Goal: Task Accomplishment & Management: Complete application form

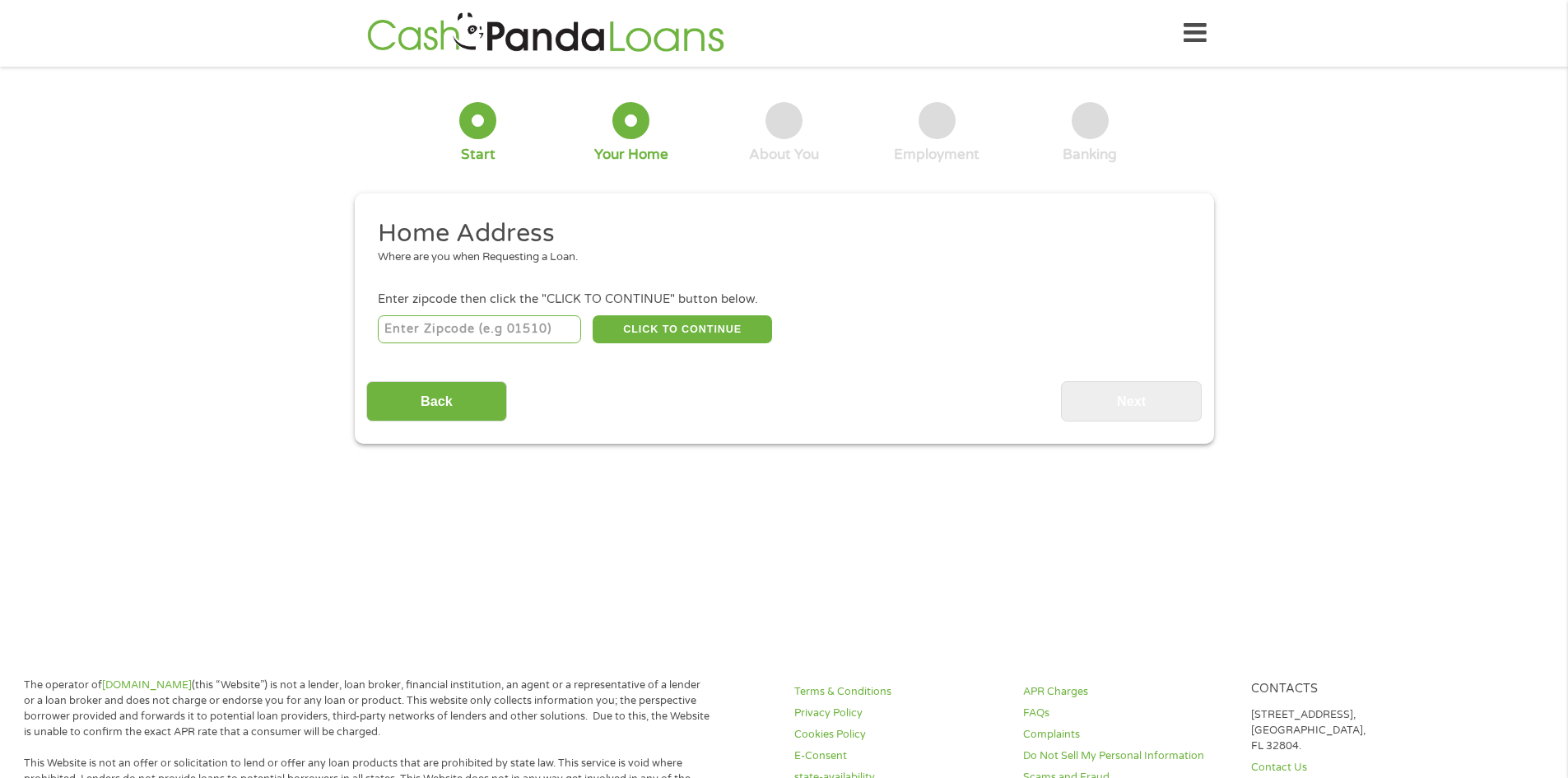
click at [536, 320] on input "number" at bounding box center [479, 329] width 203 height 28
type input "84081"
click at [756, 334] on button "CLICK TO CONTINUE" at bounding box center [682, 329] width 179 height 28
type input "84081"
type input "West Jordan"
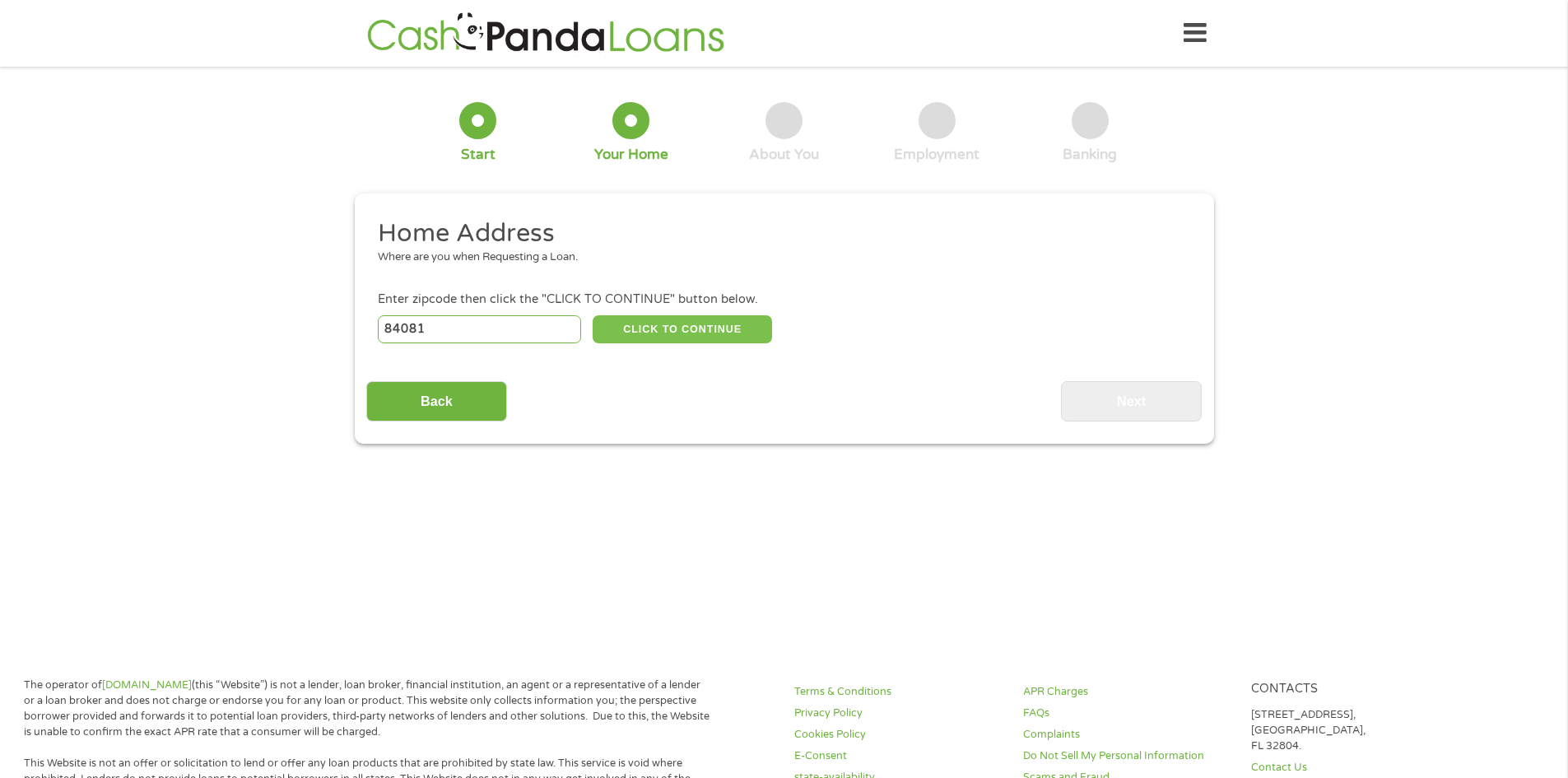
select select "[US_STATE]"
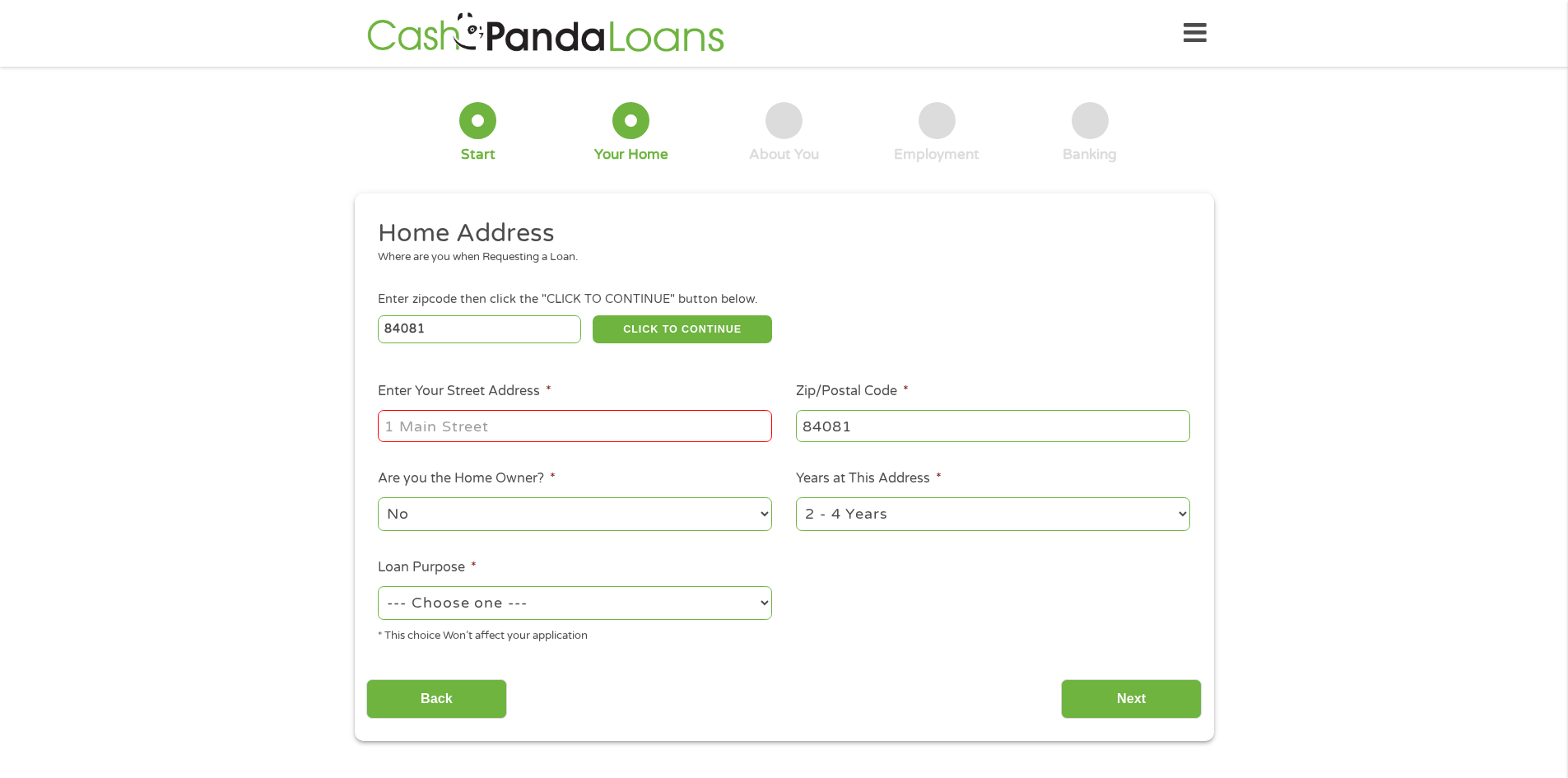
click at [642, 417] on input "Enter Your Street Address *" at bounding box center [575, 425] width 394 height 31
type input "[STREET_ADDRESS]"
click at [600, 513] on select "No Yes" at bounding box center [575, 514] width 394 height 34
click at [572, 605] on select "--- Choose one --- Pay Bills Debt Consolidation Home Improvement Major Purchase…" at bounding box center [575, 604] width 394 height 34
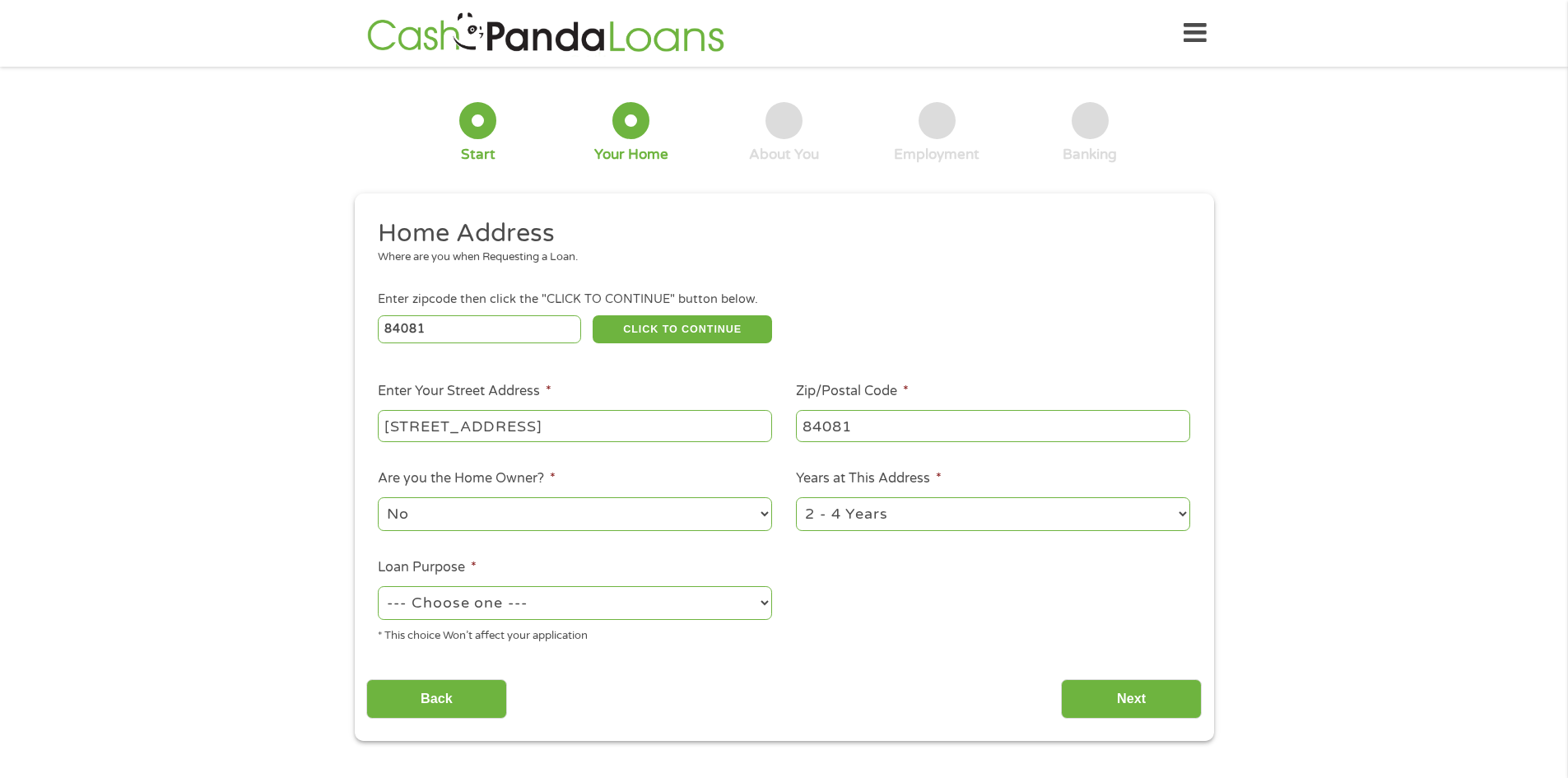
select select "paybills"
click at [378, 587] on select "--- Choose one --- Pay Bills Debt Consolidation Home Improvement Major Purchase…" at bounding box center [575, 604] width 394 height 34
click at [1132, 713] on input "Next" at bounding box center [1132, 699] width 141 height 40
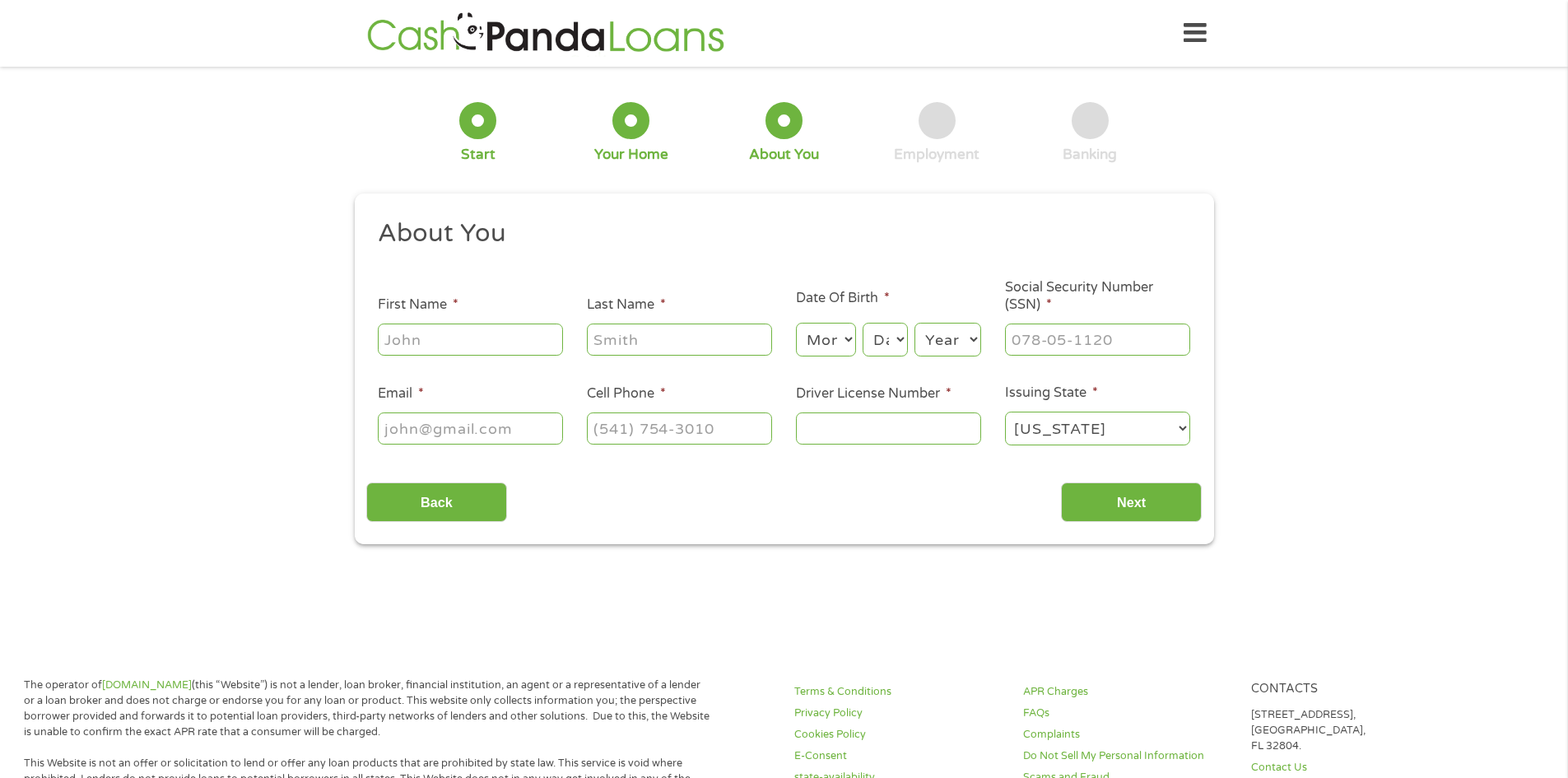
click at [497, 325] on input "First Name *" at bounding box center [471, 339] width 185 height 31
type input "Shylee"
type input "[PERSON_NAME]"
type input "[PHONE_NUMBER]"
click at [825, 340] on select "Month 1 2 3 4 5 6 7 8 9 10 11 12" at bounding box center [826, 340] width 60 height 34
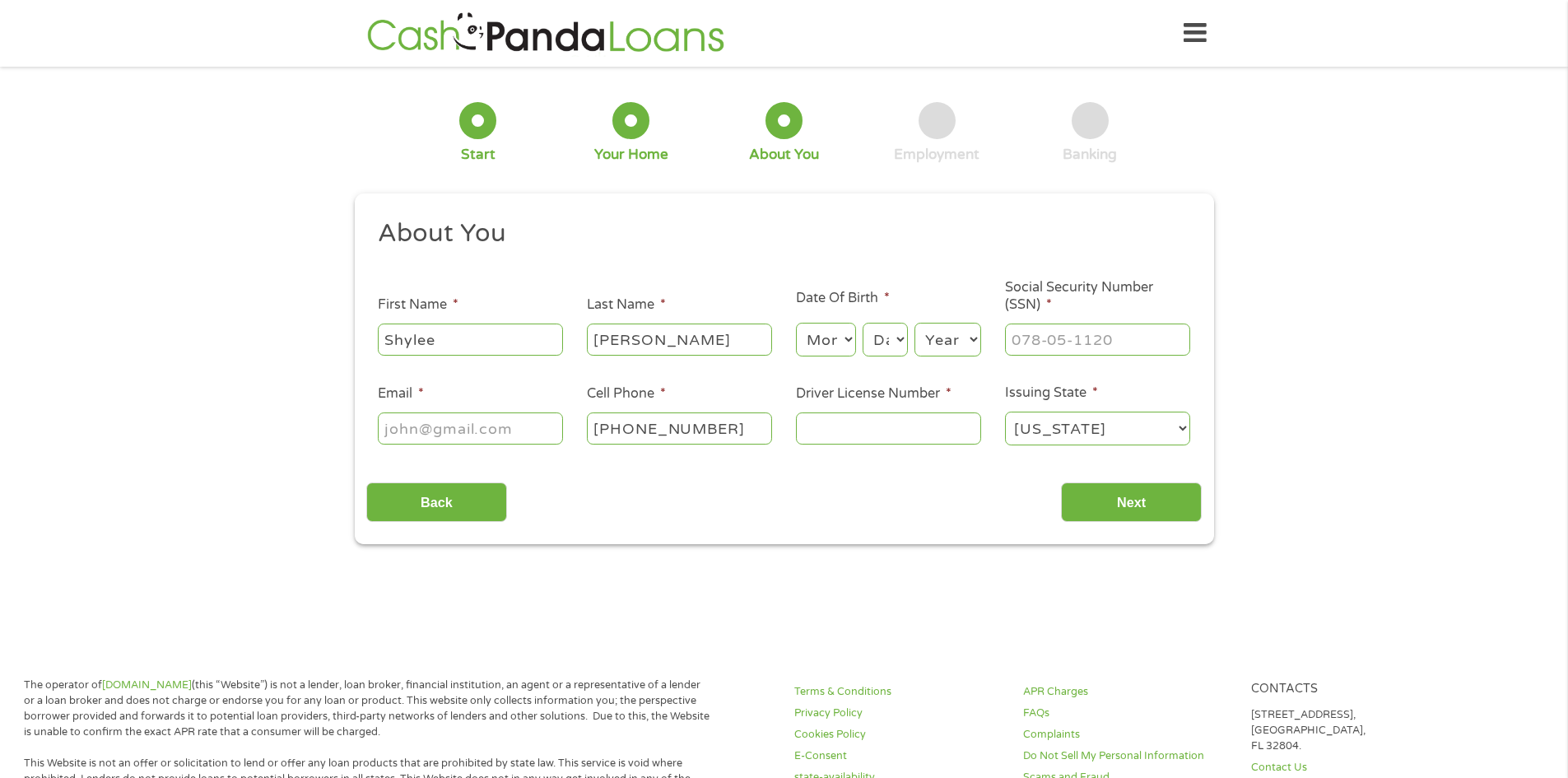
select select "8"
click at [796, 323] on select "Month 1 2 3 4 5 6 7 8 9 10 11 12" at bounding box center [826, 340] width 60 height 34
click at [897, 333] on select "Day 1 2 3 4 5 6 7 8 9 10 11 12 13 14 15 16 17 18 19 20 21 22 23 24 25 26 27 28 …" at bounding box center [885, 340] width 44 height 34
select select "2"
click at [863, 323] on select "Day 1 2 3 4 5 6 7 8 9 10 11 12 13 14 15 16 17 18 19 20 21 22 23 24 25 26 27 28 …" at bounding box center [885, 340] width 44 height 34
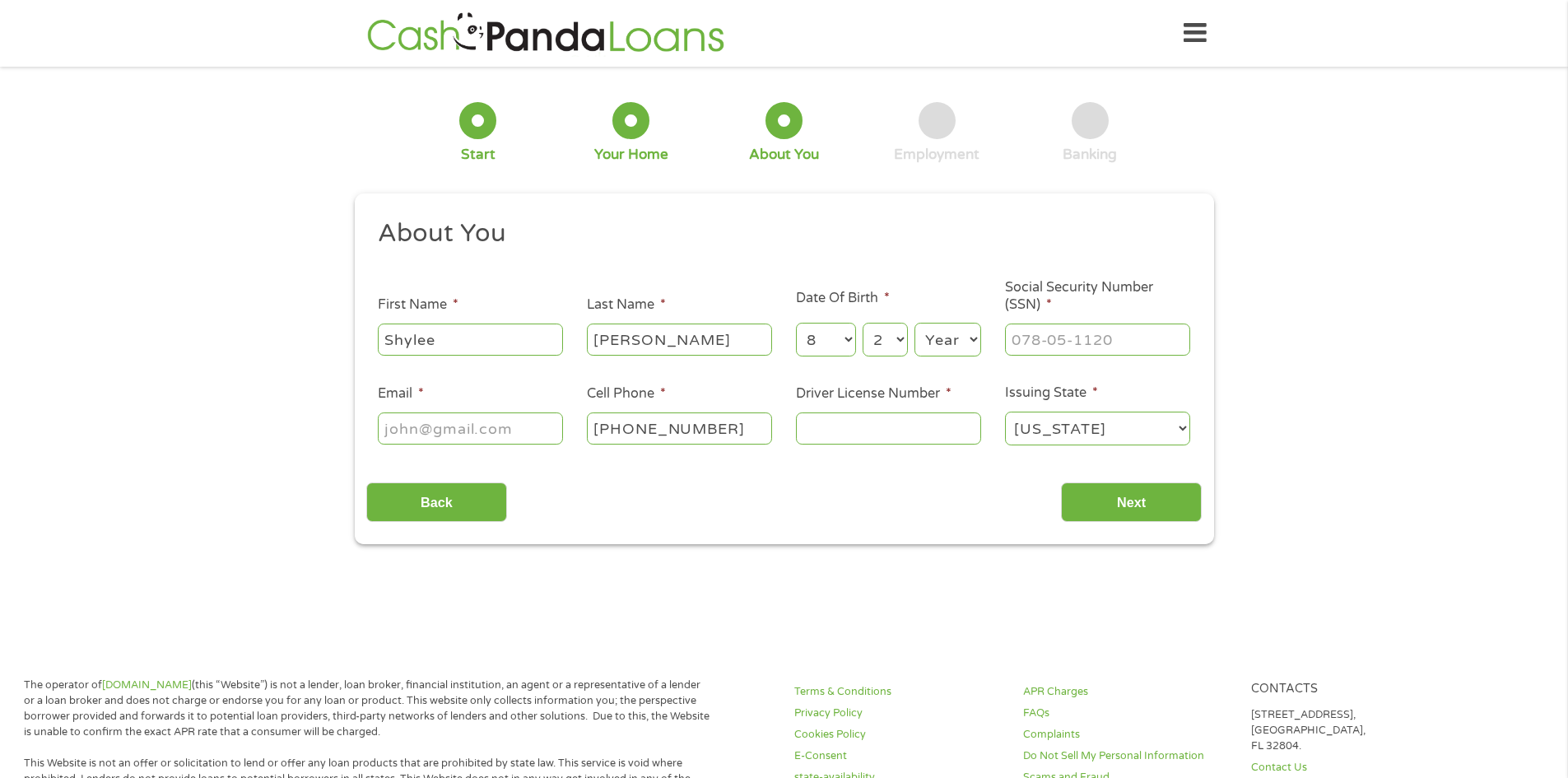
click at [937, 336] on select "Year [DATE] 2006 2005 2004 2003 2002 2001 2000 1999 1998 1997 1996 1995 1994 19…" at bounding box center [948, 340] width 66 height 34
select select "1994"
click at [914, 323] on select "Year [DATE] 2006 2005 2004 2003 2002 2001 2000 1999 1998 1997 1996 1995 1994 19…" at bounding box center [948, 340] width 66 height 34
click at [510, 437] on input "Email *" at bounding box center [471, 428] width 185 height 31
click at [508, 440] on input "Email *" at bounding box center [471, 428] width 185 height 31
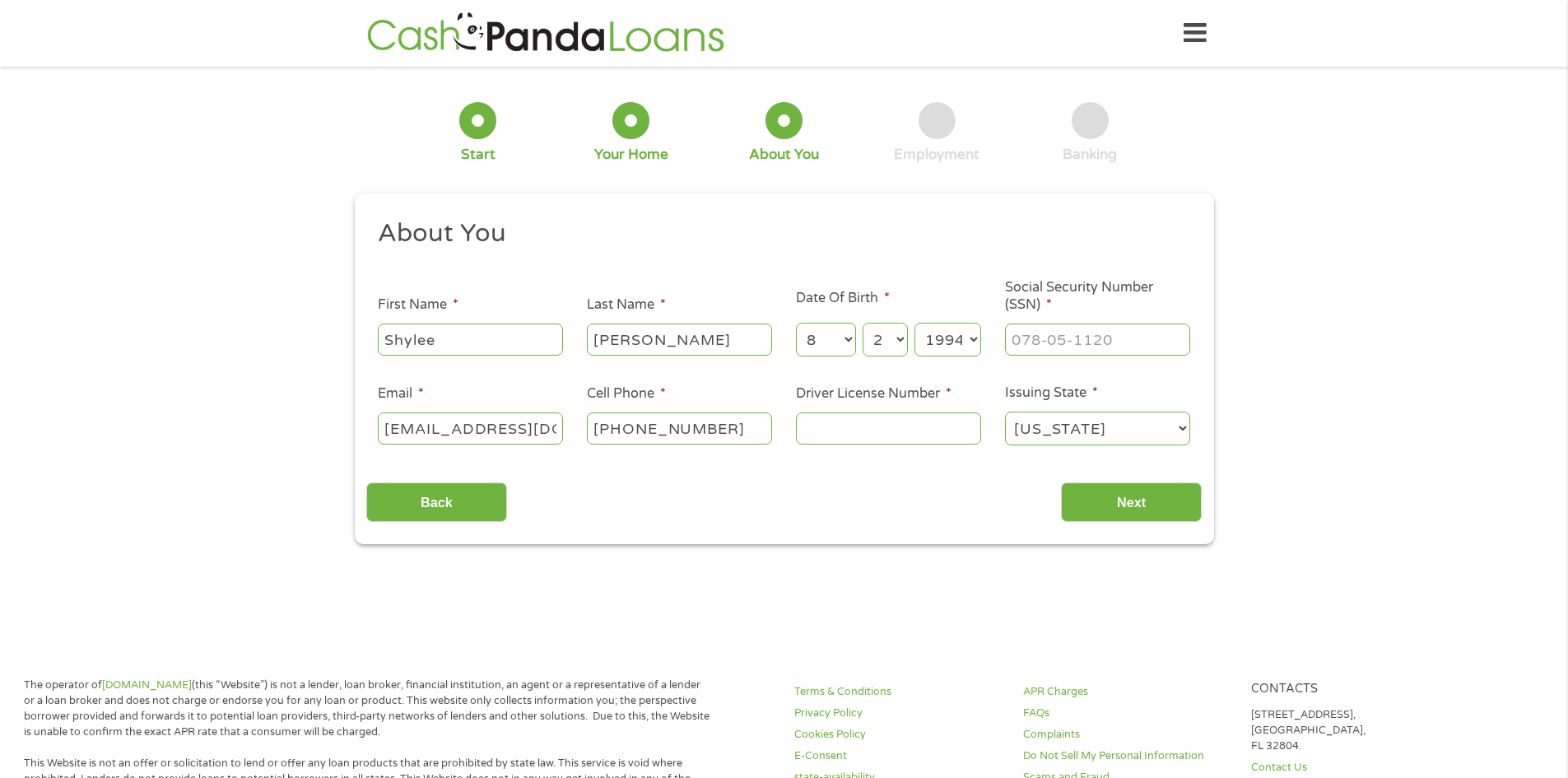
type input "[EMAIL_ADDRESS][DOMAIN_NAME]"
click at [948, 436] on input "Driver License Number *" at bounding box center [889, 428] width 185 height 31
type input "190105924"
click at [1089, 336] on input "___-__-____" at bounding box center [1098, 339] width 185 height 31
type input "646-22-7319"
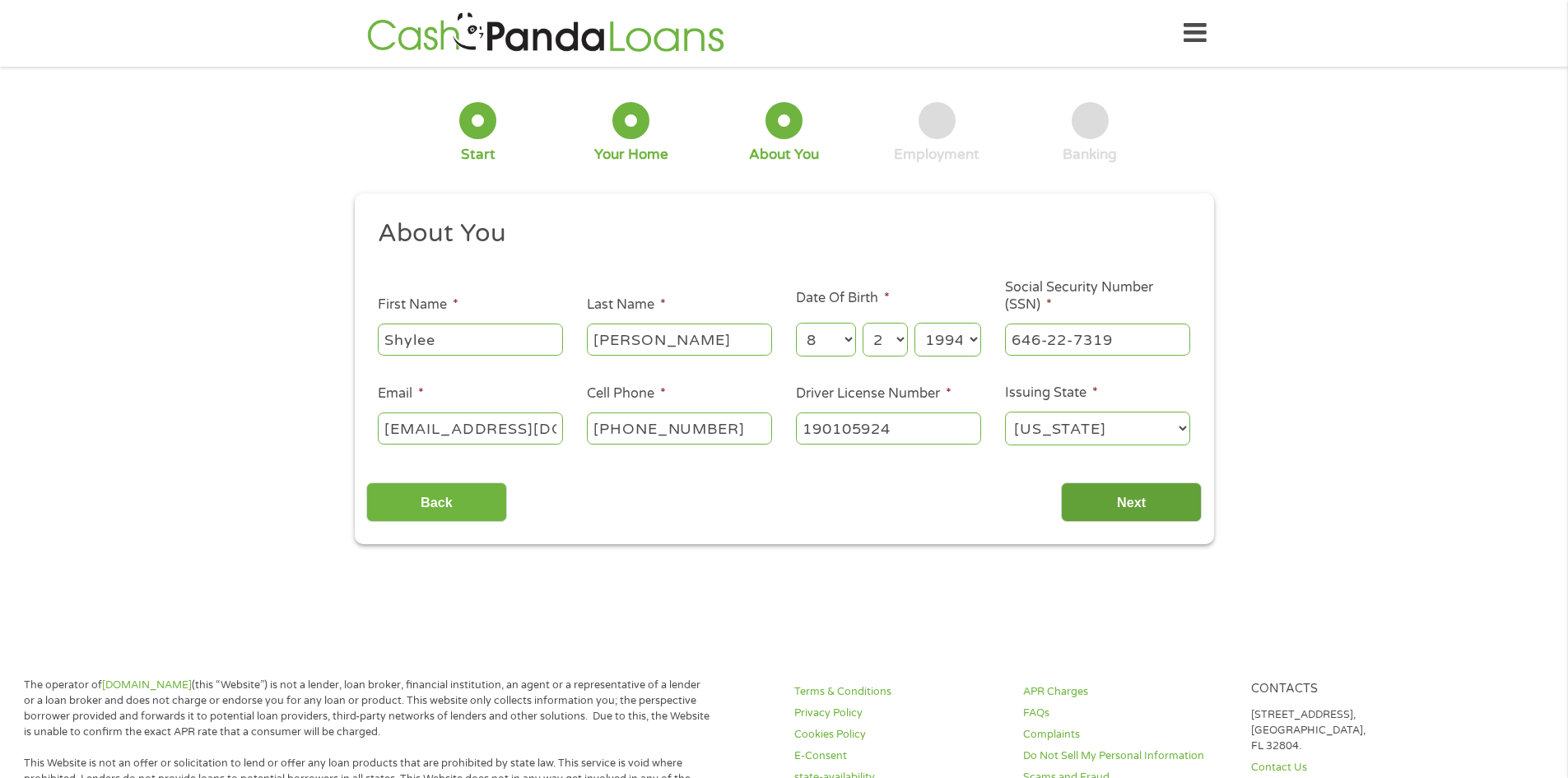
click at [1124, 500] on input "Next" at bounding box center [1132, 503] width 141 height 40
click at [1127, 505] on input "Next" at bounding box center [1132, 503] width 141 height 40
click at [726, 346] on input "[PERSON_NAME]" at bounding box center [680, 339] width 185 height 31
type input "[PERSON_NAME]"
click at [480, 332] on input "Shylee" at bounding box center [471, 339] width 185 height 31
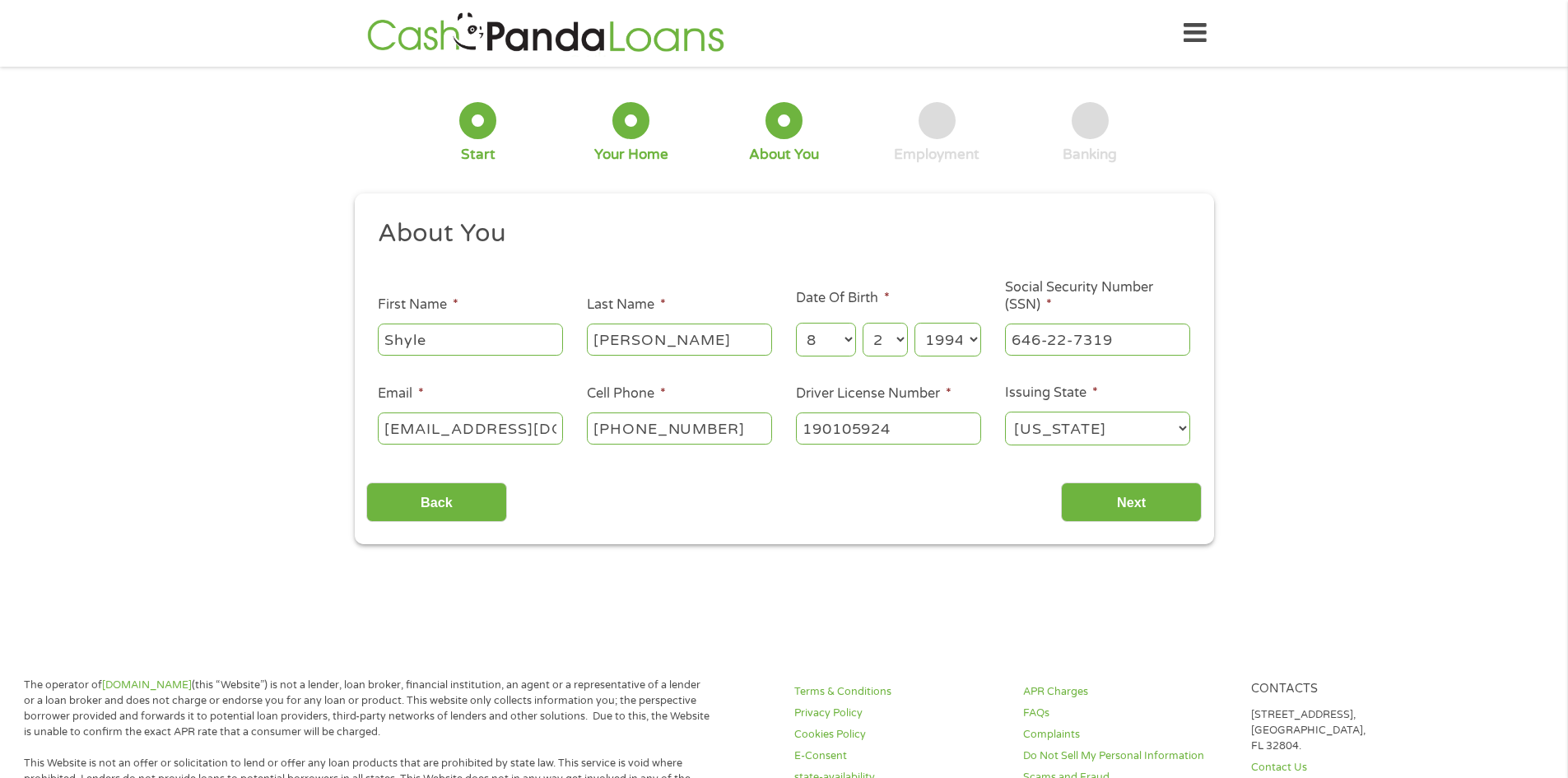
type input "Shylee"
click at [1023, 429] on select "[US_STATE] [US_STATE] [US_STATE] [US_STATE] [US_STATE] [US_STATE] [US_STATE] [U…" at bounding box center [1098, 429] width 185 height 34
click at [1005, 412] on select "[US_STATE] [US_STATE] [US_STATE] [US_STATE] [US_STATE] [US_STATE] [US_STATE] [U…" at bounding box center [1098, 429] width 185 height 34
click at [1036, 430] on select "[US_STATE] [US_STATE] [US_STATE] [US_STATE] [US_STATE] [US_STATE] [US_STATE] [U…" at bounding box center [1098, 429] width 185 height 34
select select "[US_STATE]"
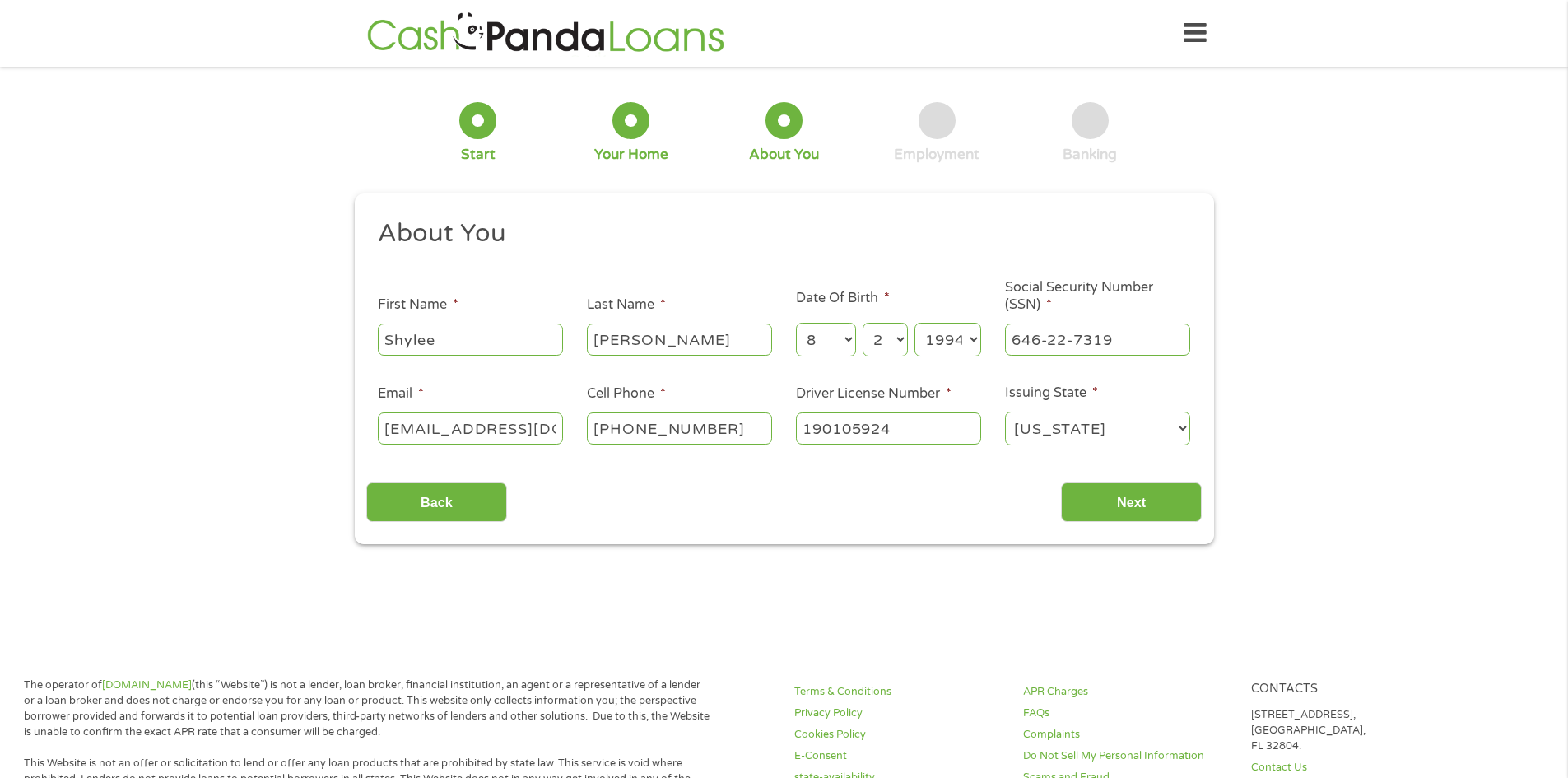
click at [1005, 412] on select "[US_STATE] [US_STATE] [US_STATE] [US_STATE] [US_STATE] [US_STATE] [US_STATE] [U…" at bounding box center [1098, 429] width 185 height 34
click at [1177, 510] on input "Next" at bounding box center [1132, 503] width 141 height 40
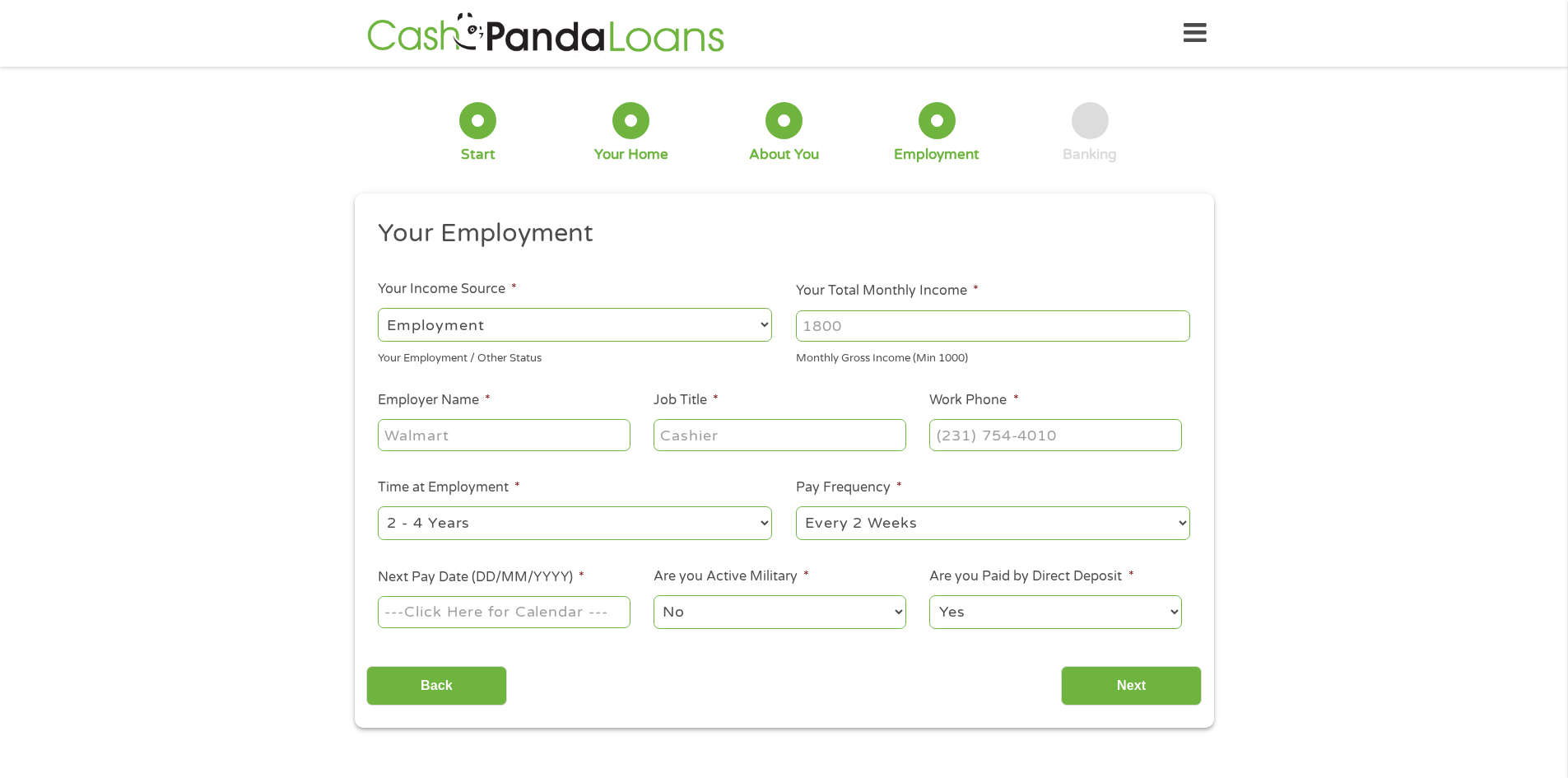
click at [862, 333] on input "Your Total Monthly Income *" at bounding box center [993, 326] width 394 height 31
type input "2800"
click at [510, 451] on div at bounding box center [504, 435] width 252 height 38
click at [512, 441] on input "Employer Name *" at bounding box center [504, 434] width 252 height 31
type input "C&M Doors"
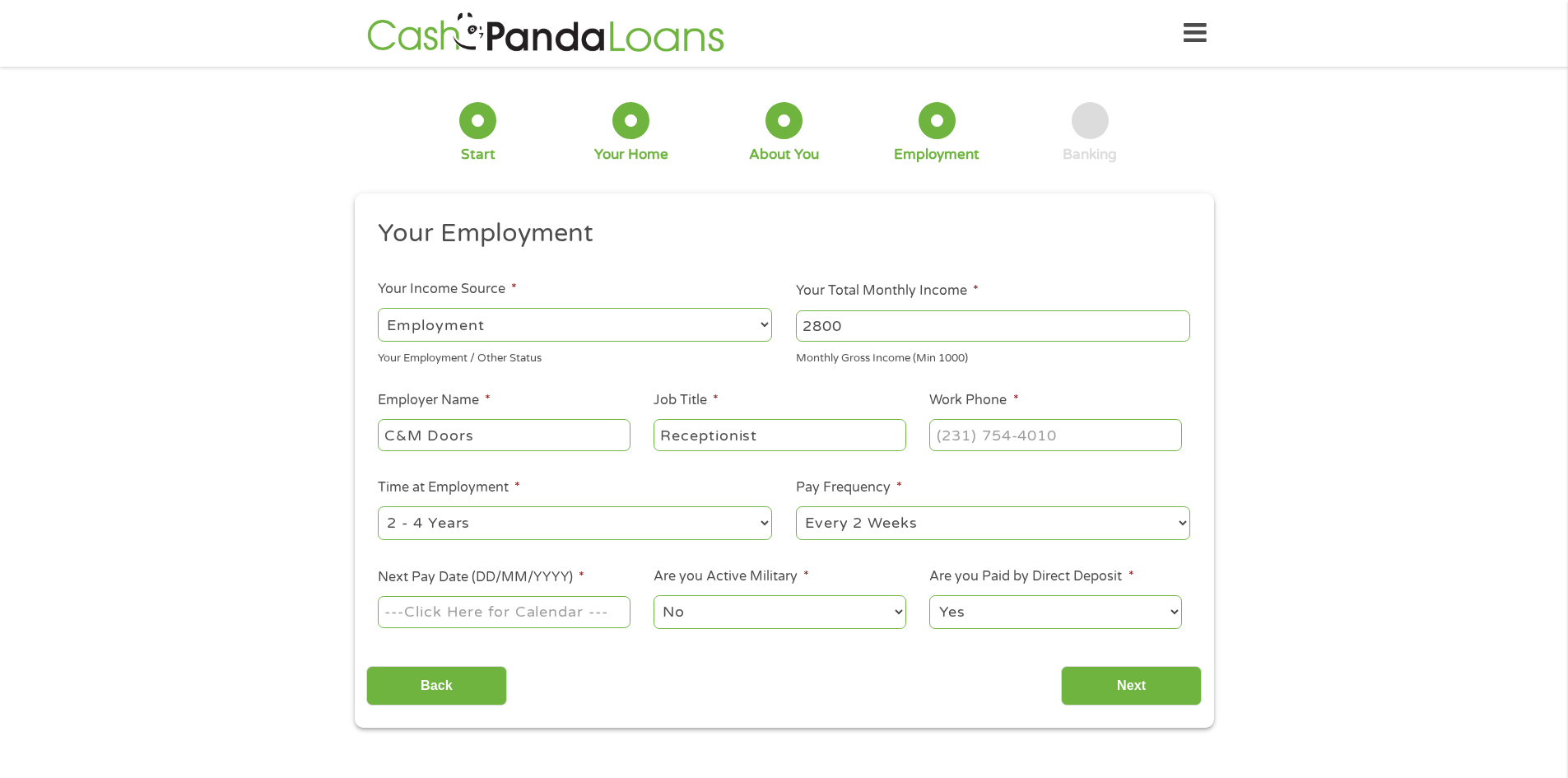
type input "Receptionist"
type input "[PHONE_NUMBER]"
click at [565, 600] on input "Next Pay Date (DD/MM/YYYY) *" at bounding box center [504, 611] width 252 height 31
type input "[DATE]"
click at [1037, 610] on select "Yes No" at bounding box center [1056, 612] width 252 height 34
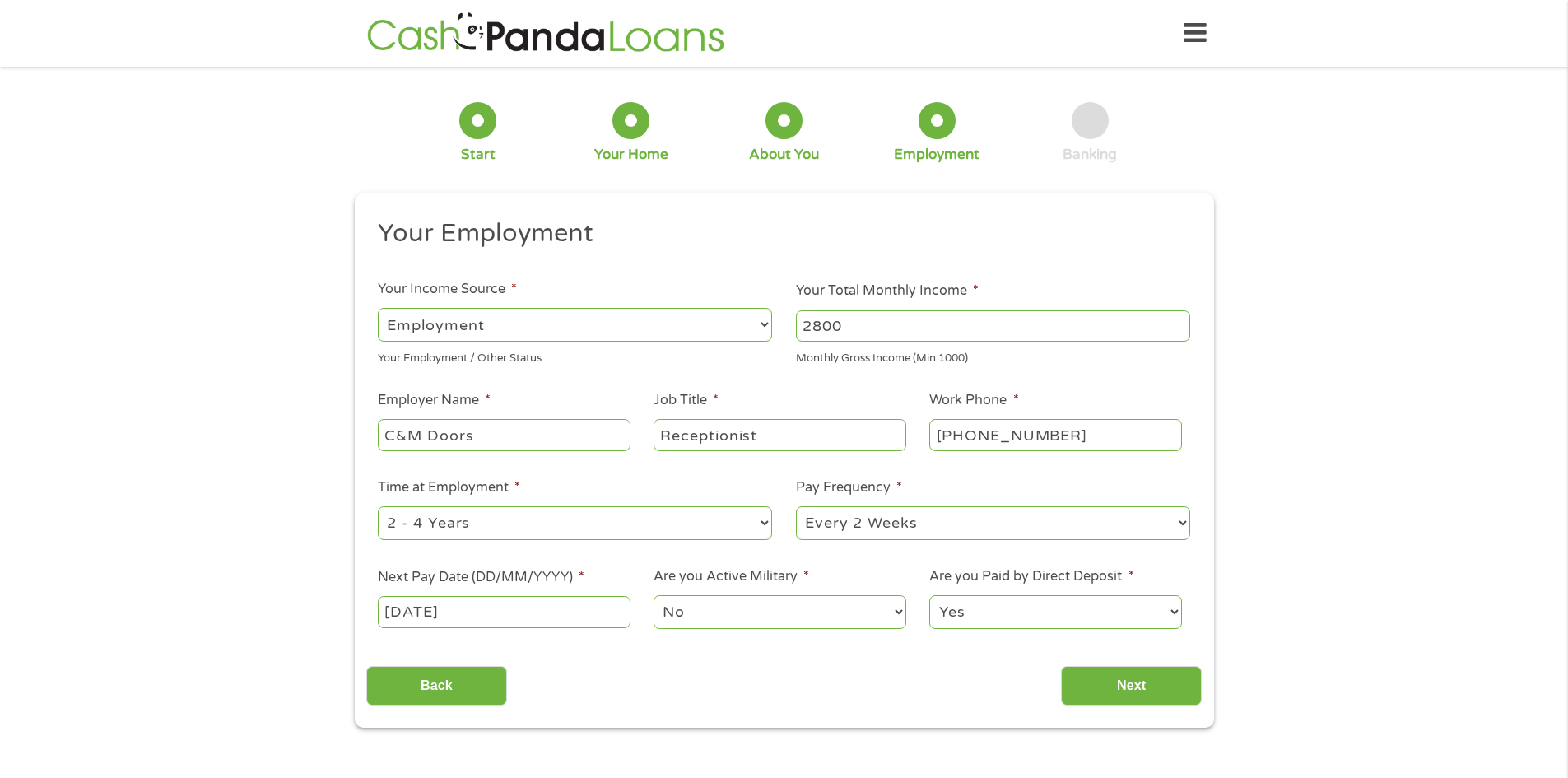
click at [1037, 610] on select "Yes No" at bounding box center [1056, 612] width 252 height 34
click at [1135, 686] on input "Next" at bounding box center [1132, 686] width 141 height 40
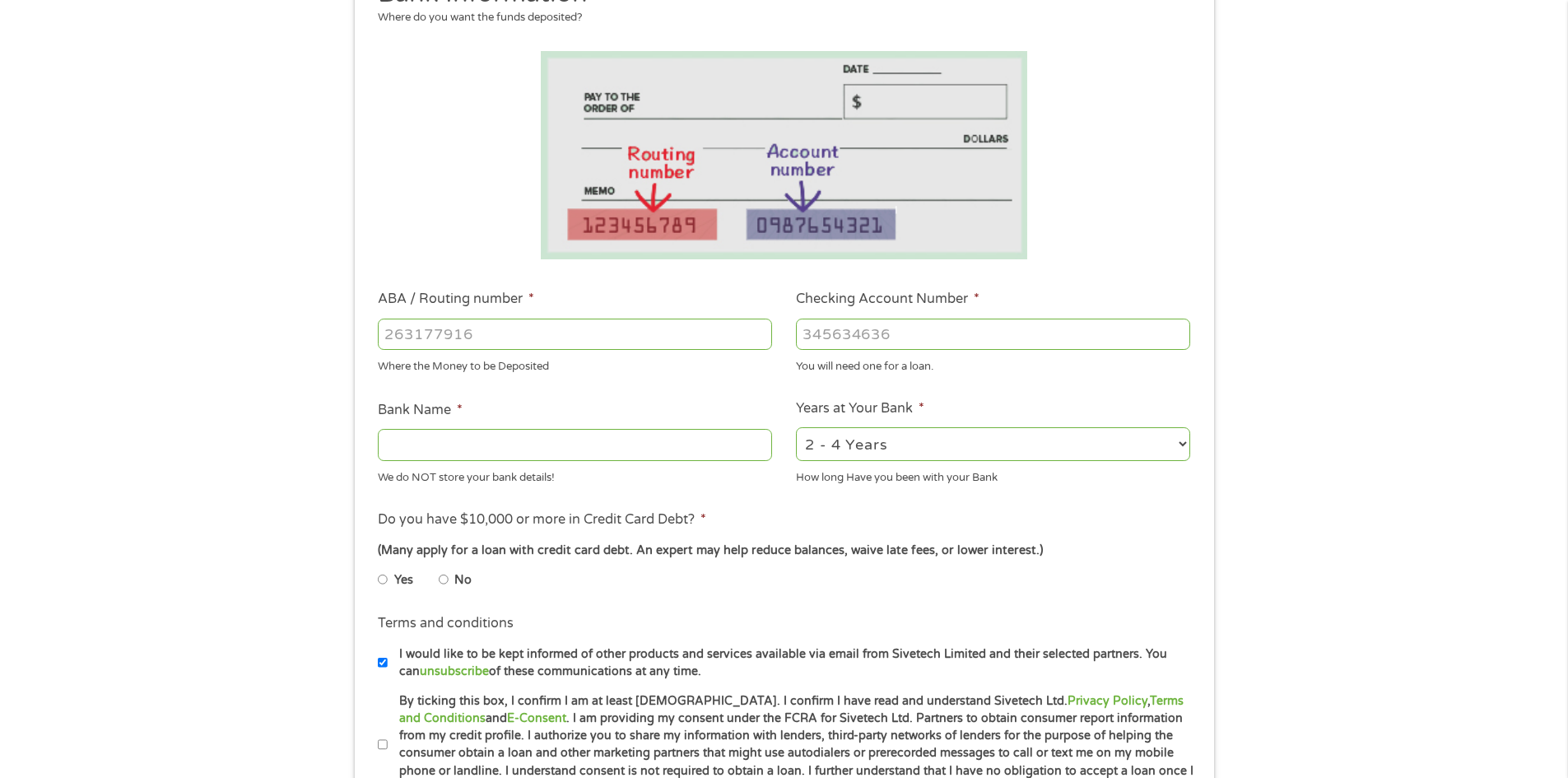
scroll to position [247, 0]
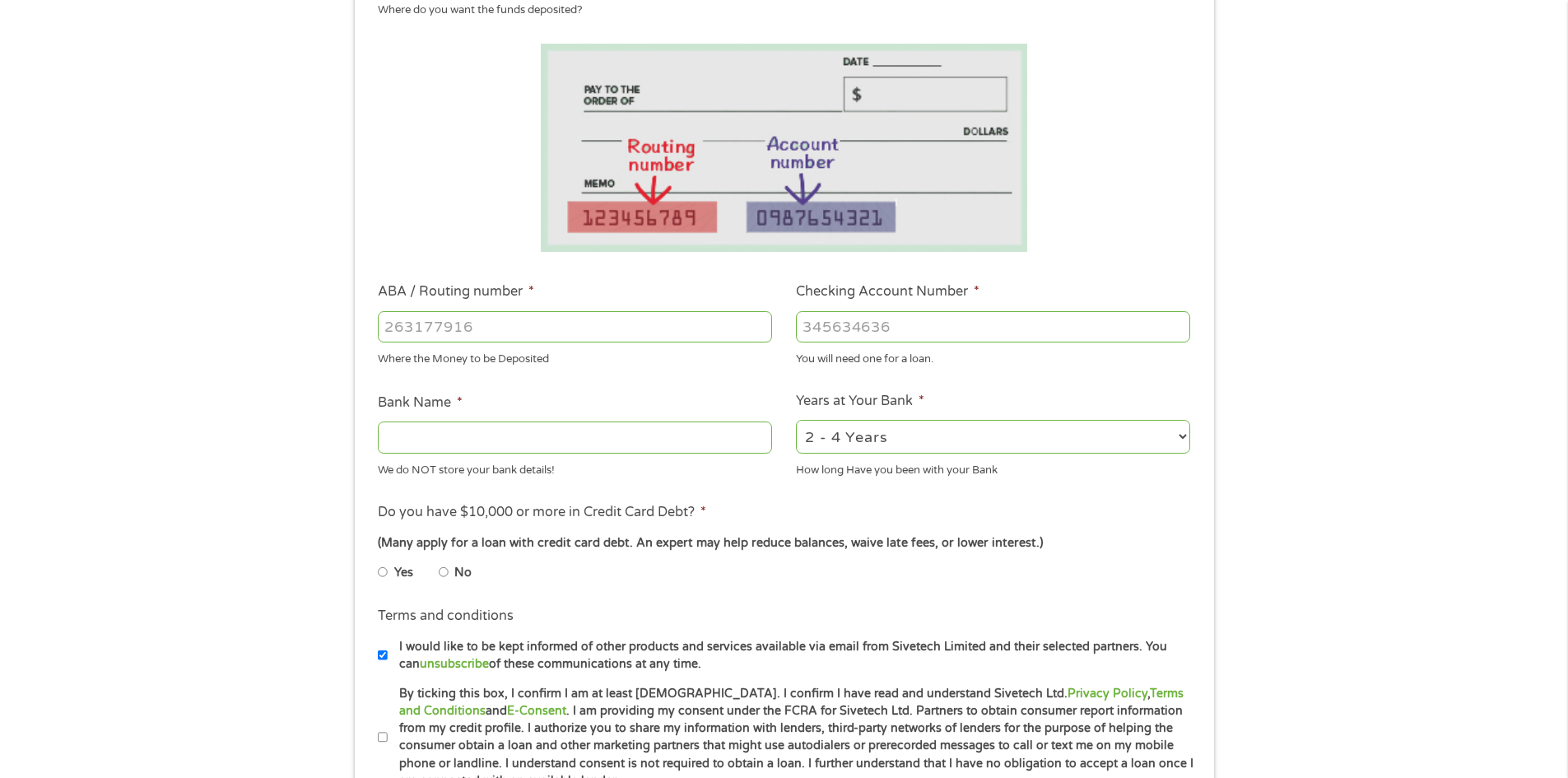
click at [443, 319] on input "ABA / Routing number *" at bounding box center [575, 327] width 394 height 31
type input "124001545"
type input "JPMORGAN CHASE BANK NA"
type input "124001545"
type input "986102090"
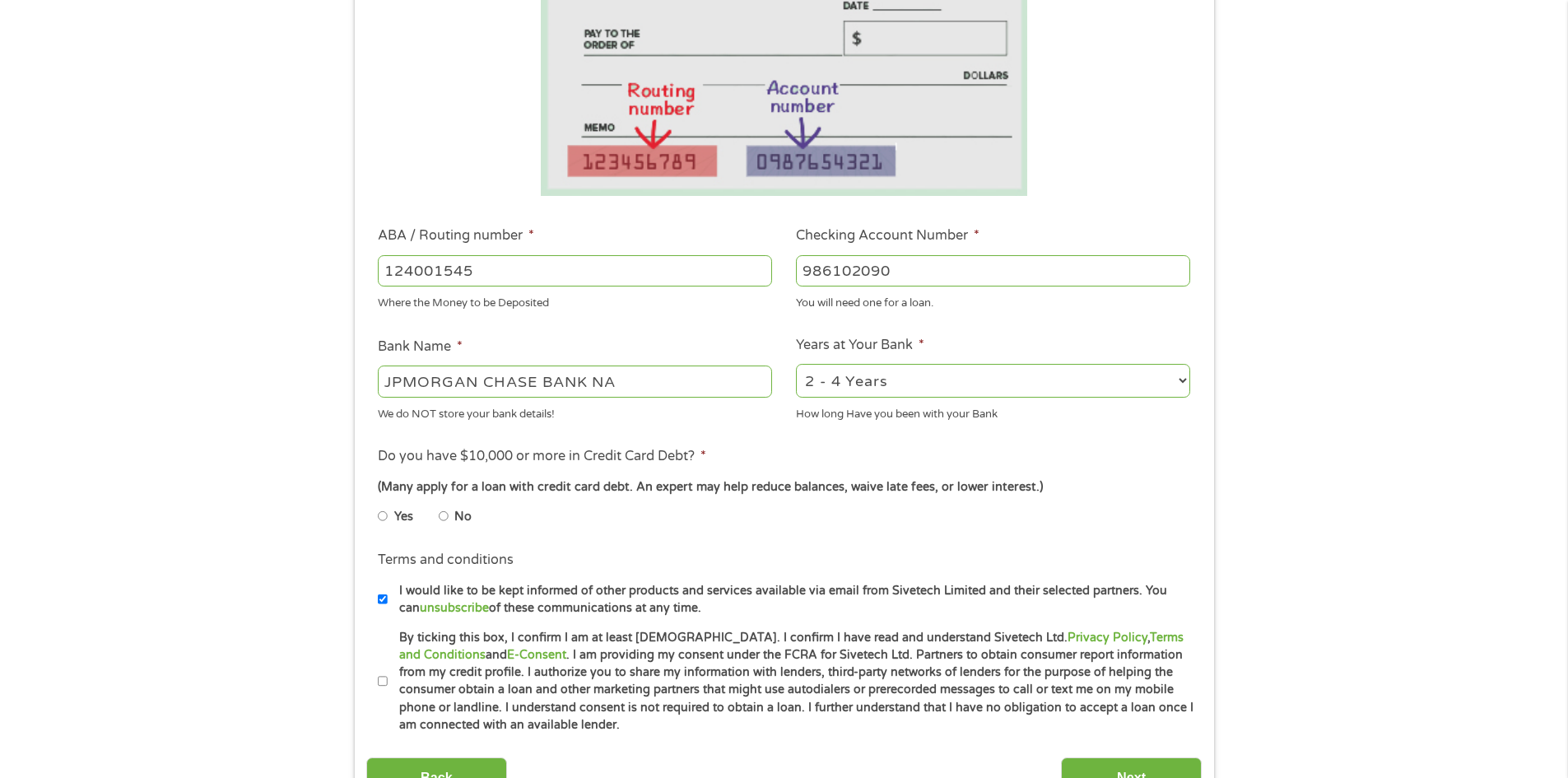
scroll to position [329, 0]
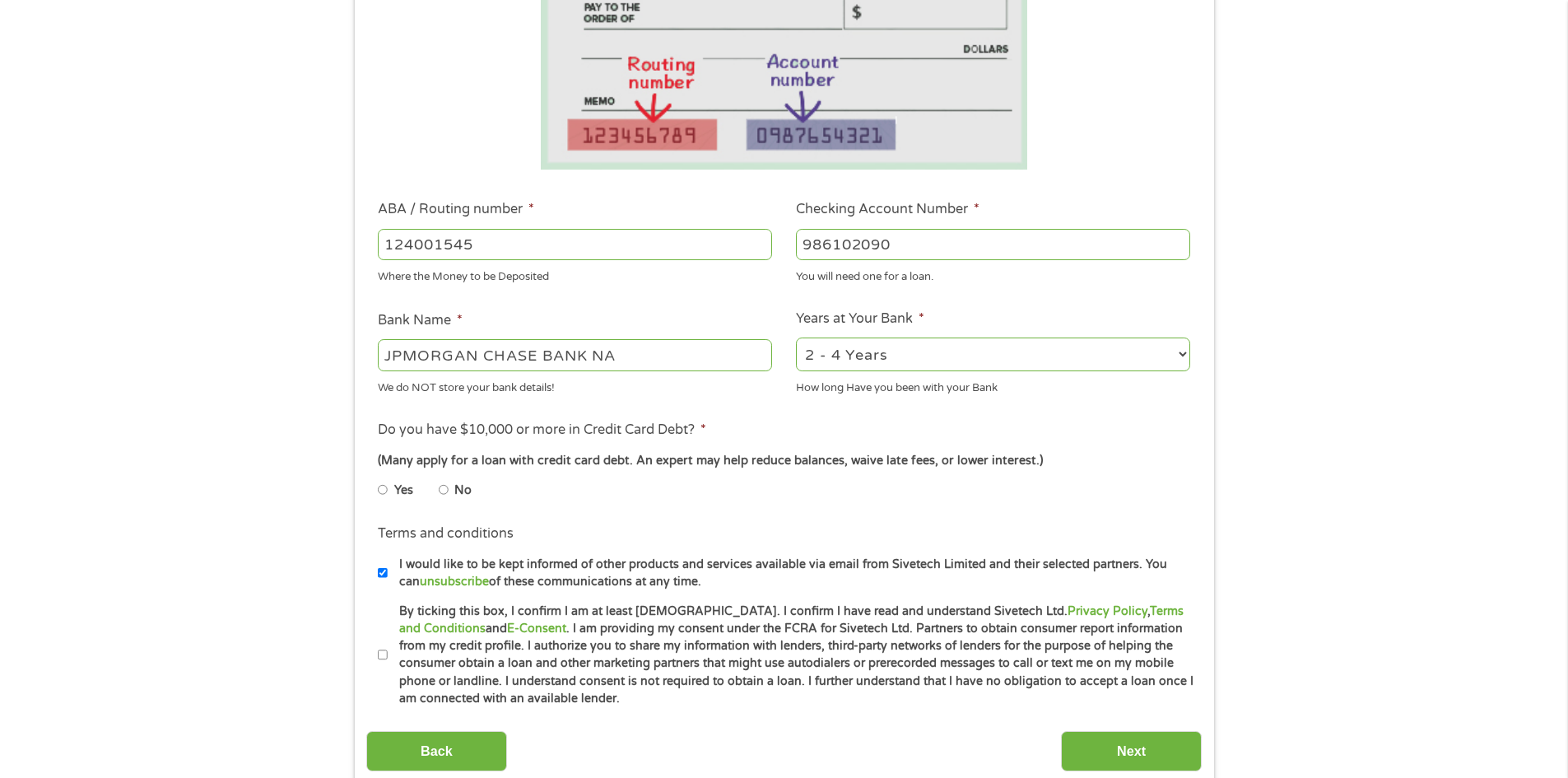
click at [463, 491] on label "No" at bounding box center [463, 491] width 17 height 18
click at [449, 491] on input "No" at bounding box center [444, 490] width 10 height 26
radio input "true"
click at [384, 646] on input "By ticking this box, I confirm I am at least [DEMOGRAPHIC_DATA]. I confirm I ha…" at bounding box center [383, 656] width 10 height 26
checkbox input "true"
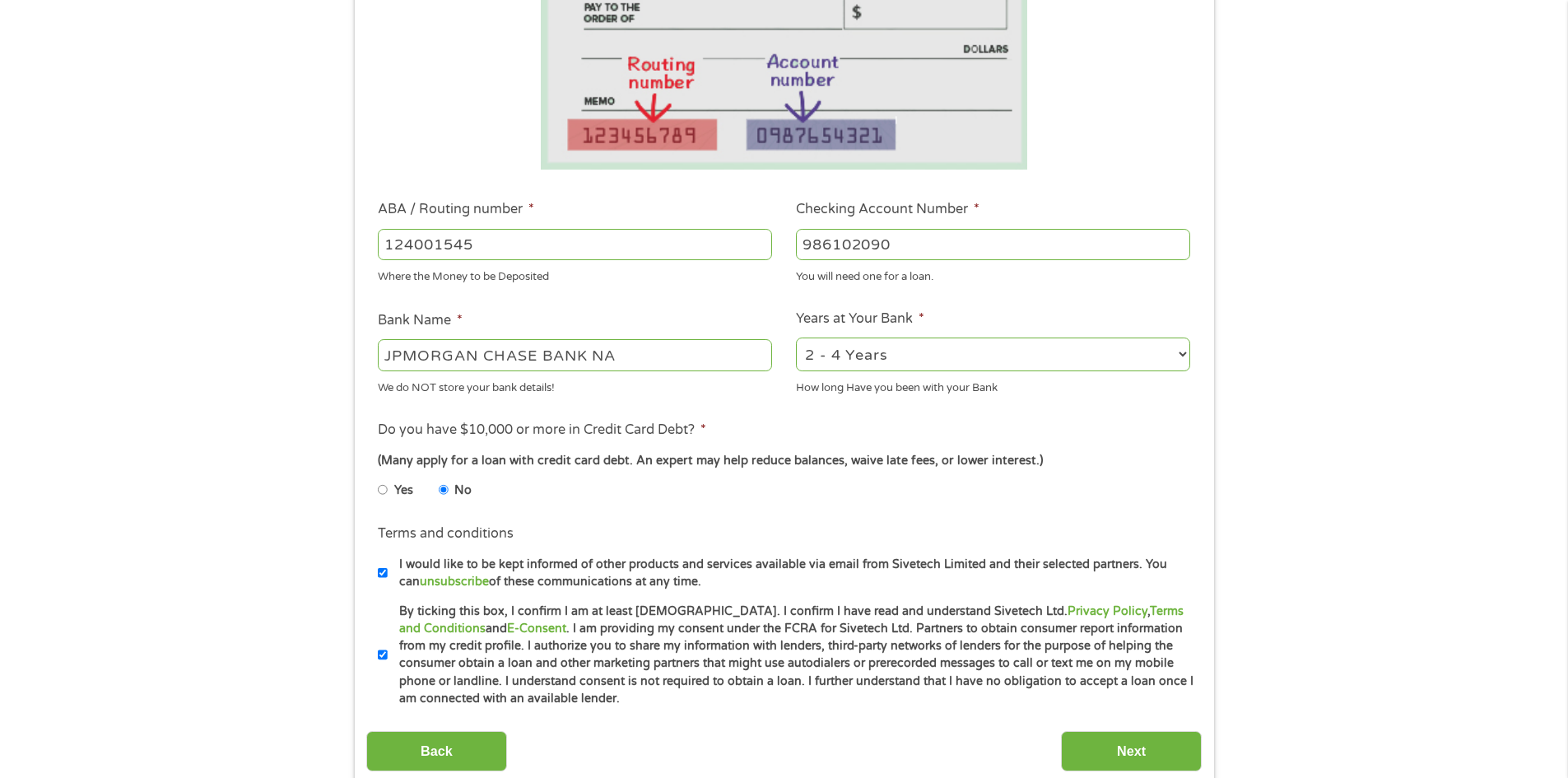
click at [381, 576] on input "I would like to be kept informed of other products and services available via e…" at bounding box center [383, 573] width 10 height 26
checkbox input "false"
click at [1086, 752] on input "Next" at bounding box center [1132, 751] width 141 height 40
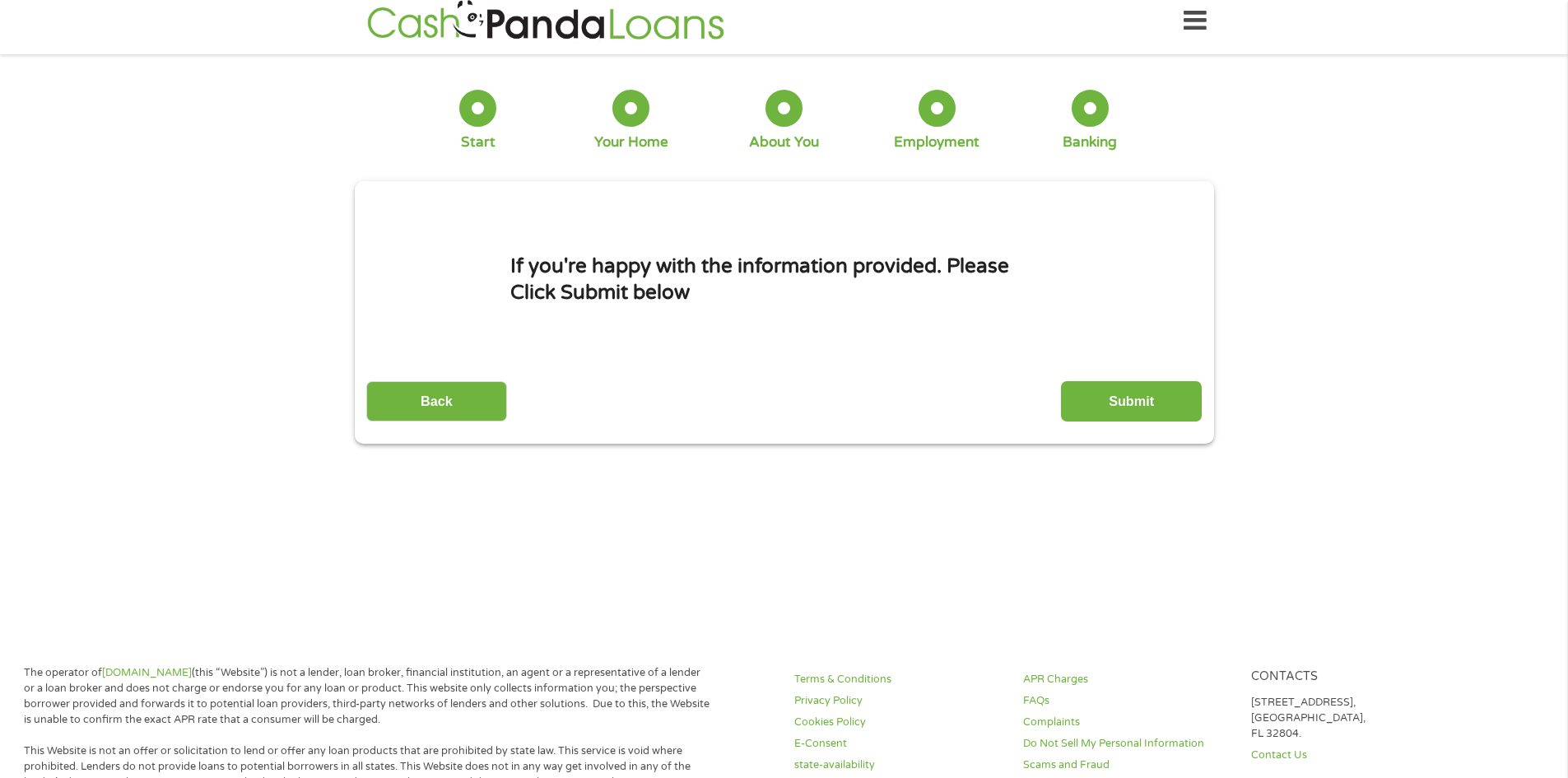
scroll to position [0, 0]
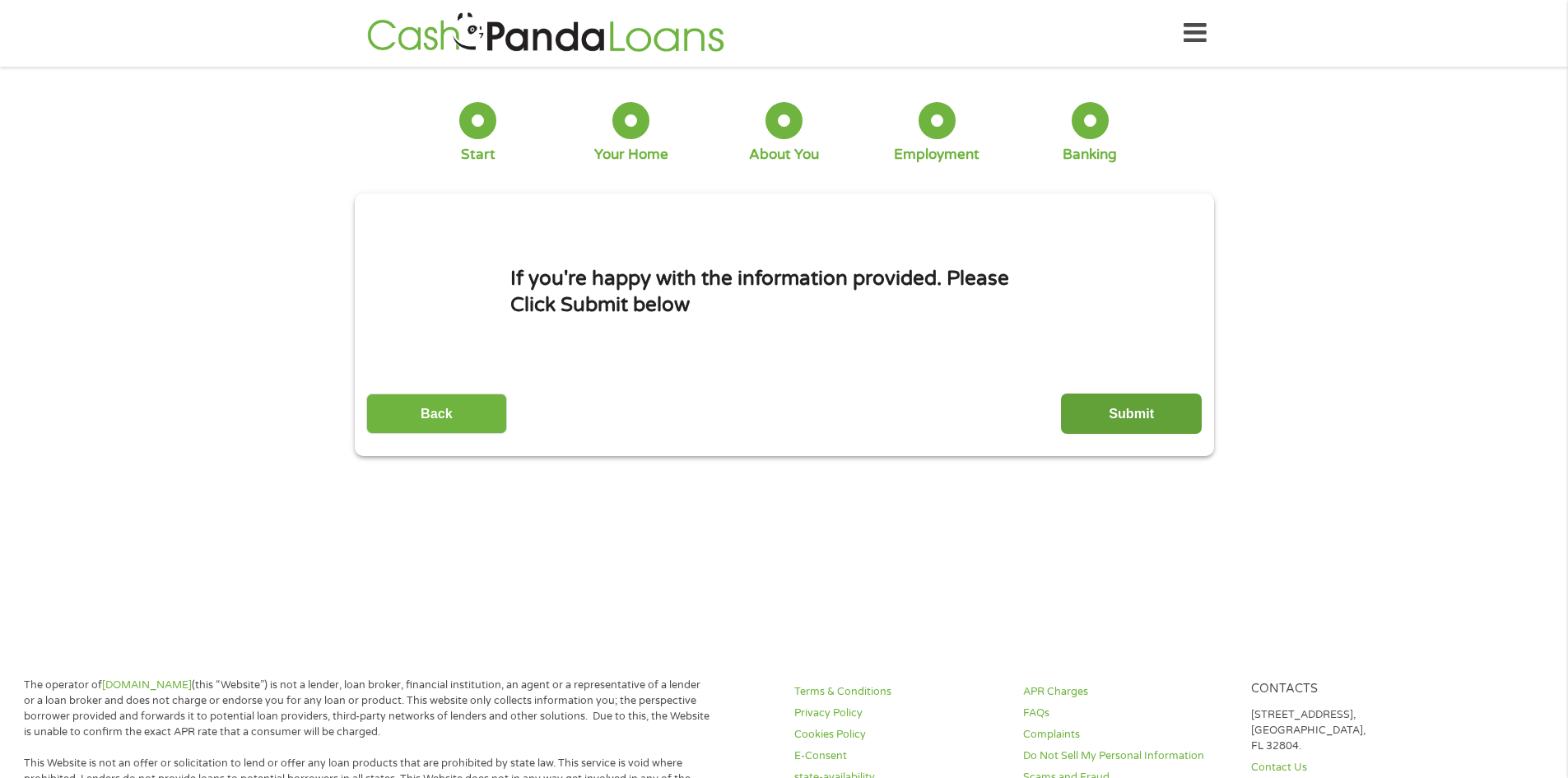
click at [1137, 412] on input "Submit" at bounding box center [1132, 413] width 141 height 40
